Goal: Task Accomplishment & Management: Manage account settings

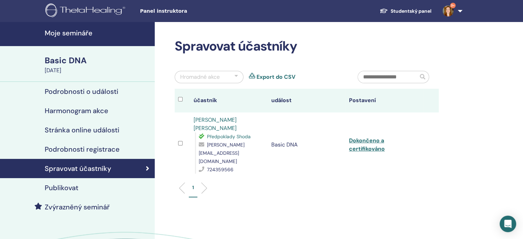
click at [76, 60] on div "Basic DNA" at bounding box center [98, 61] width 106 height 12
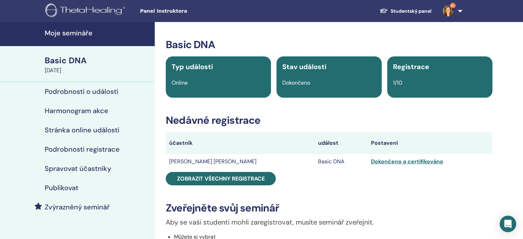
click at [67, 34] on h4 "Moje semináře" at bounding box center [98, 33] width 106 height 8
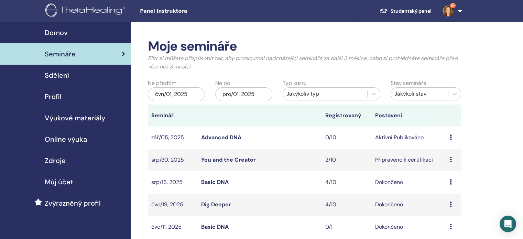
scroll to position [34, 0]
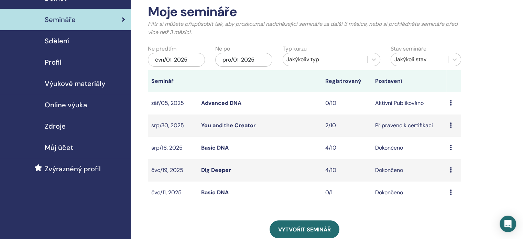
click at [451, 127] on icon at bounding box center [450, 124] width 2 height 5
click at [233, 126] on link "You and the Creator" at bounding box center [228, 125] width 55 height 7
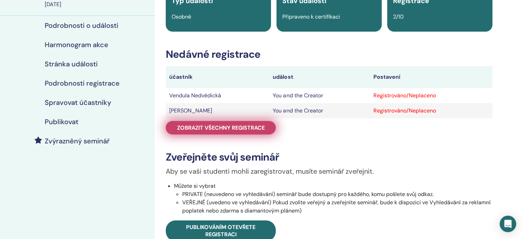
scroll to position [69, 0]
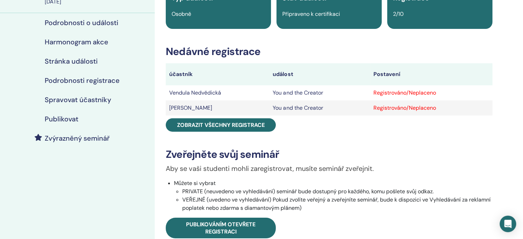
click at [416, 95] on div "Registrováno/Neplaceno" at bounding box center [430, 93] width 115 height 8
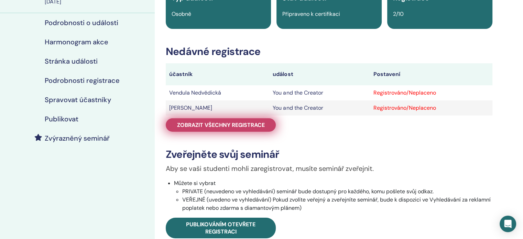
click at [263, 123] on span "Zobrazit všechny registrace" at bounding box center [221, 124] width 88 height 7
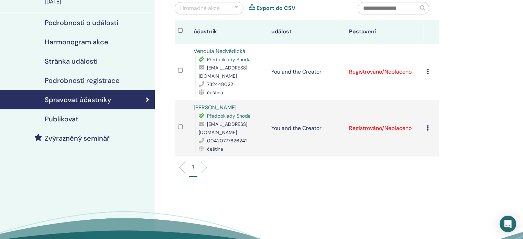
click at [429, 73] on div "Zrušit registraci Neprovádět automatickou certifikaci Označit jako zaplacené Oz…" at bounding box center [430, 72] width 9 height 8
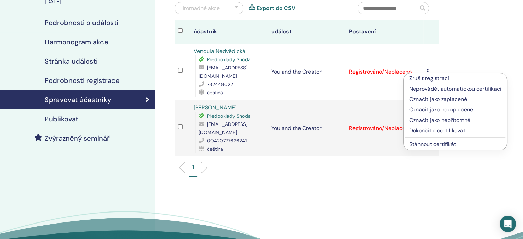
click at [425, 132] on p "Dokončit a certifikovat" at bounding box center [455, 130] width 92 height 8
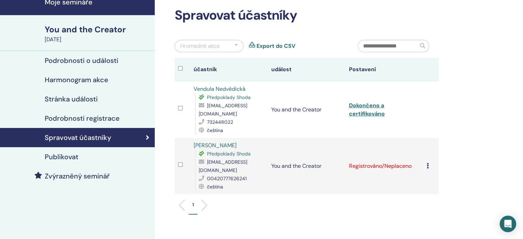
scroll to position [69, 0]
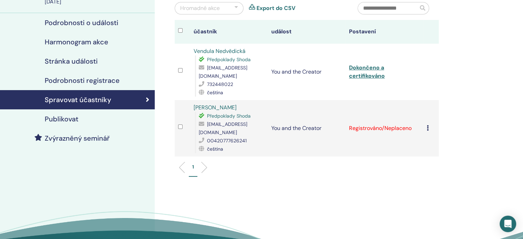
click at [426, 127] on icon at bounding box center [427, 127] width 2 height 5
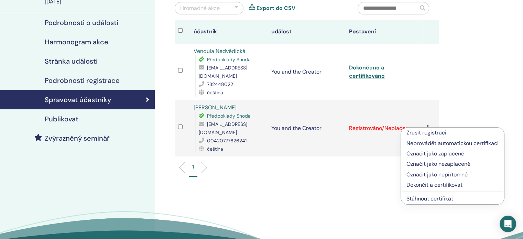
click at [429, 182] on p "Dokončit a certifikovat" at bounding box center [452, 185] width 92 height 8
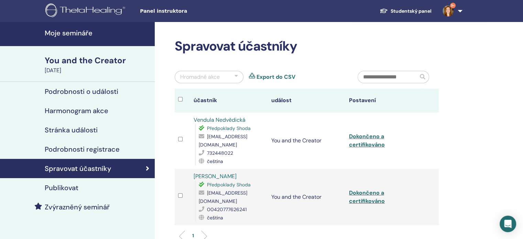
click at [80, 31] on h4 "Moje semináře" at bounding box center [98, 33] width 106 height 8
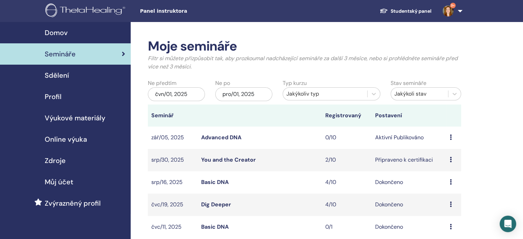
click at [233, 138] on link "Advanced DNA" at bounding box center [221, 137] width 40 height 7
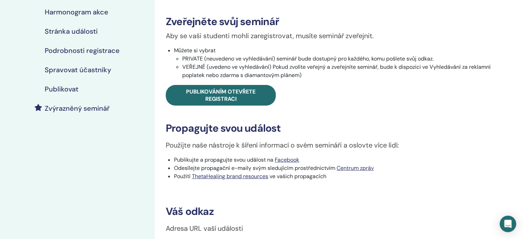
scroll to position [103, 0]
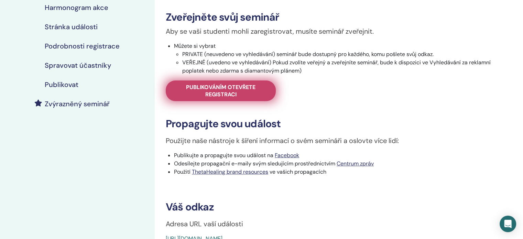
click at [252, 92] on span "Publikováním otevřete registraci" at bounding box center [220, 91] width 93 height 14
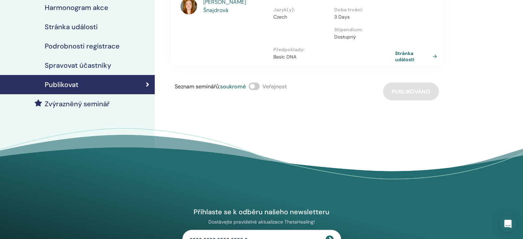
scroll to position [69, 0]
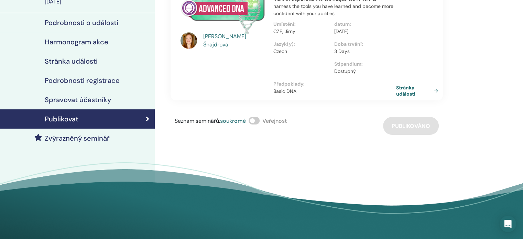
click at [411, 93] on link "Stránka události" at bounding box center [418, 91] width 45 height 12
